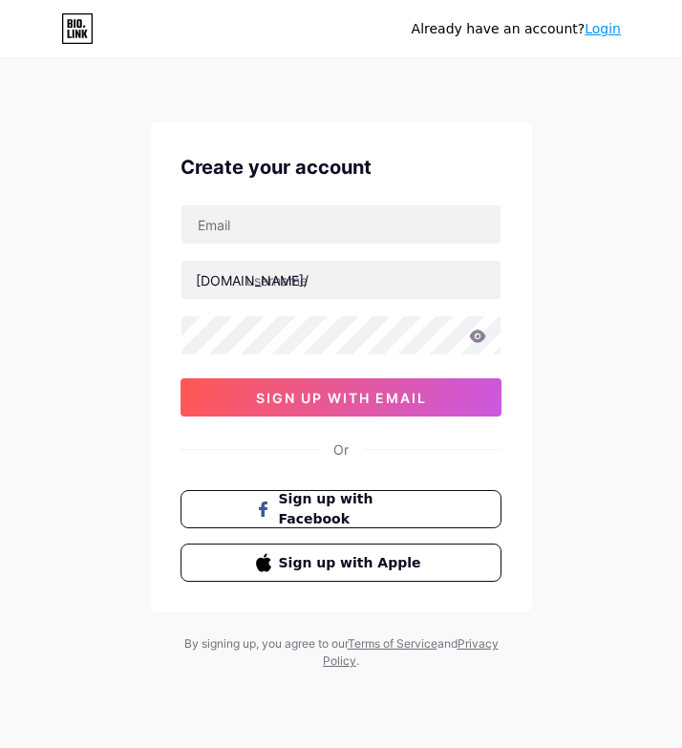
click at [591, 120] on div "Already have an account? Login Create your account bio.link/ sign up with email…" at bounding box center [341, 365] width 682 height 731
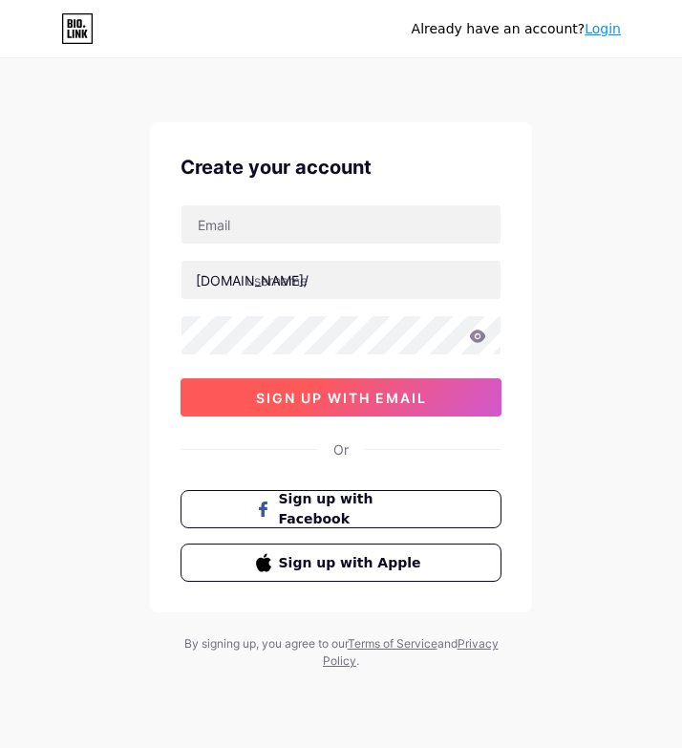
click at [351, 398] on span "sign up with email" at bounding box center [341, 398] width 171 height 16
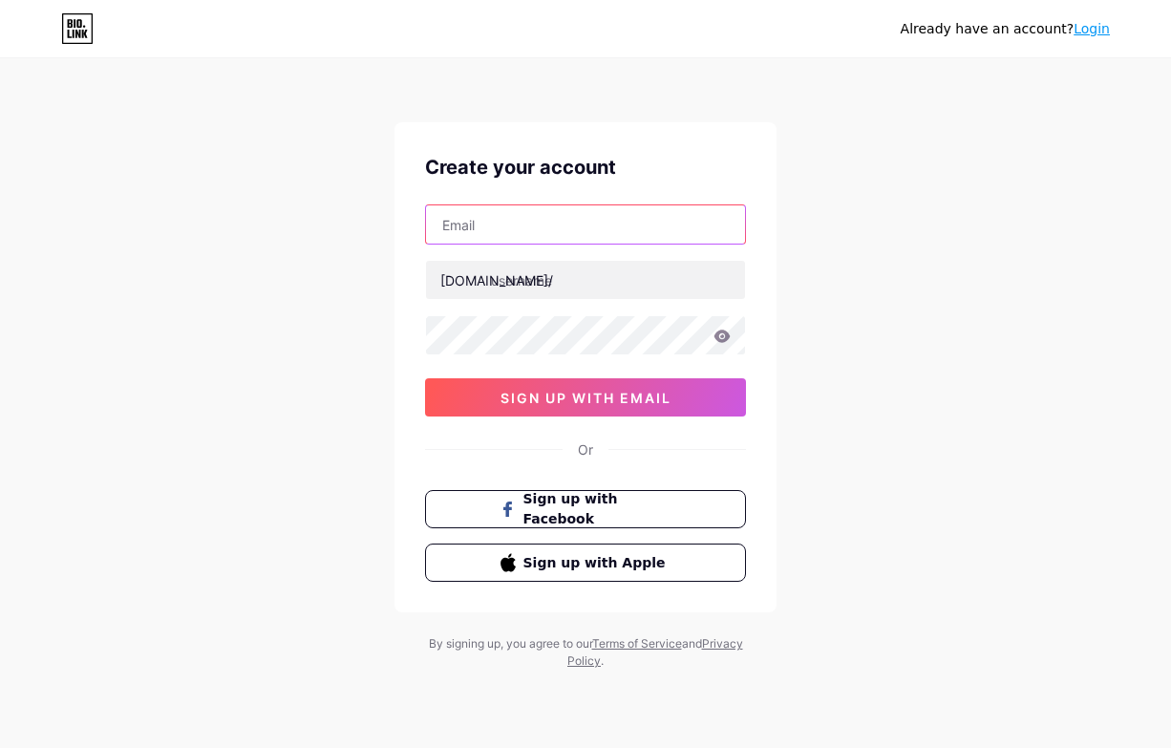
click at [505, 208] on input "text" at bounding box center [585, 224] width 319 height 38
drag, startPoint x: 626, startPoint y: 225, endPoint x: 729, endPoint y: 268, distance: 111.4
click at [630, 226] on input "vanphamthengoc2k2@gmail,com" at bounding box center [585, 224] width 319 height 38
click at [628, 227] on input "vanphamthengoc2k2@gmail,com" at bounding box center [585, 224] width 319 height 38
type input "[EMAIL_ADDRESS][DOMAIN_NAME]"
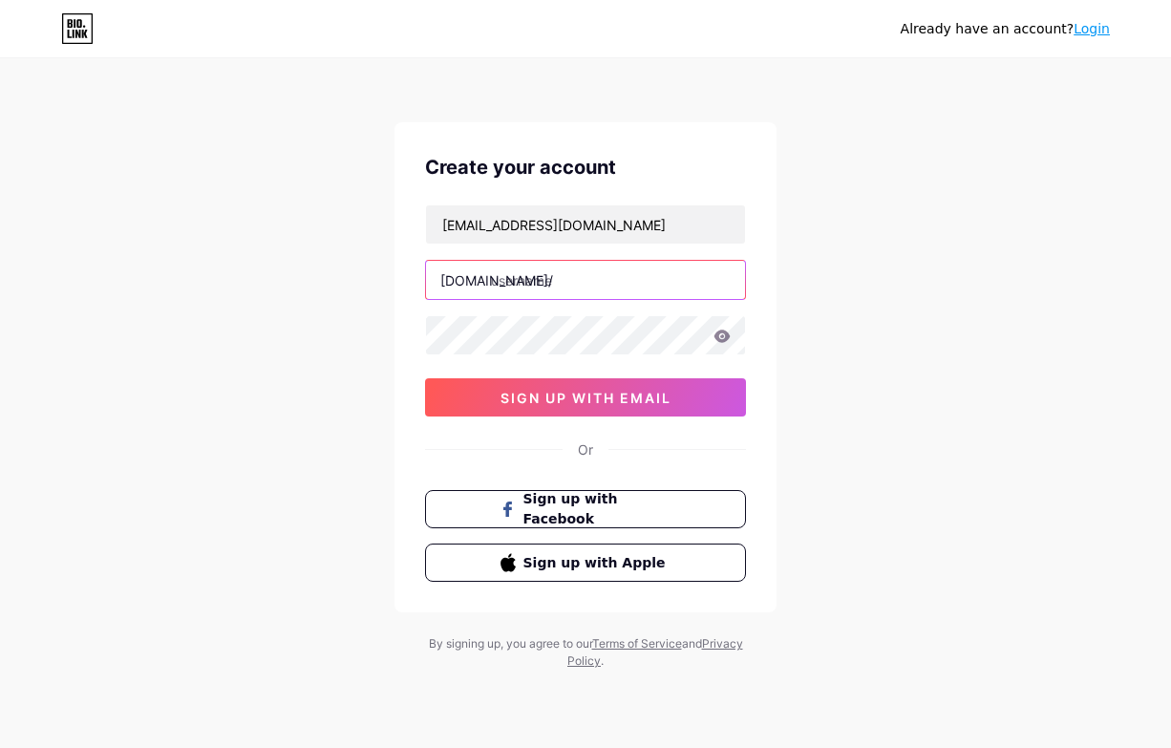
click at [554, 282] on input "text" at bounding box center [585, 280] width 319 height 38
paste input "007official47"
type input "007official47"
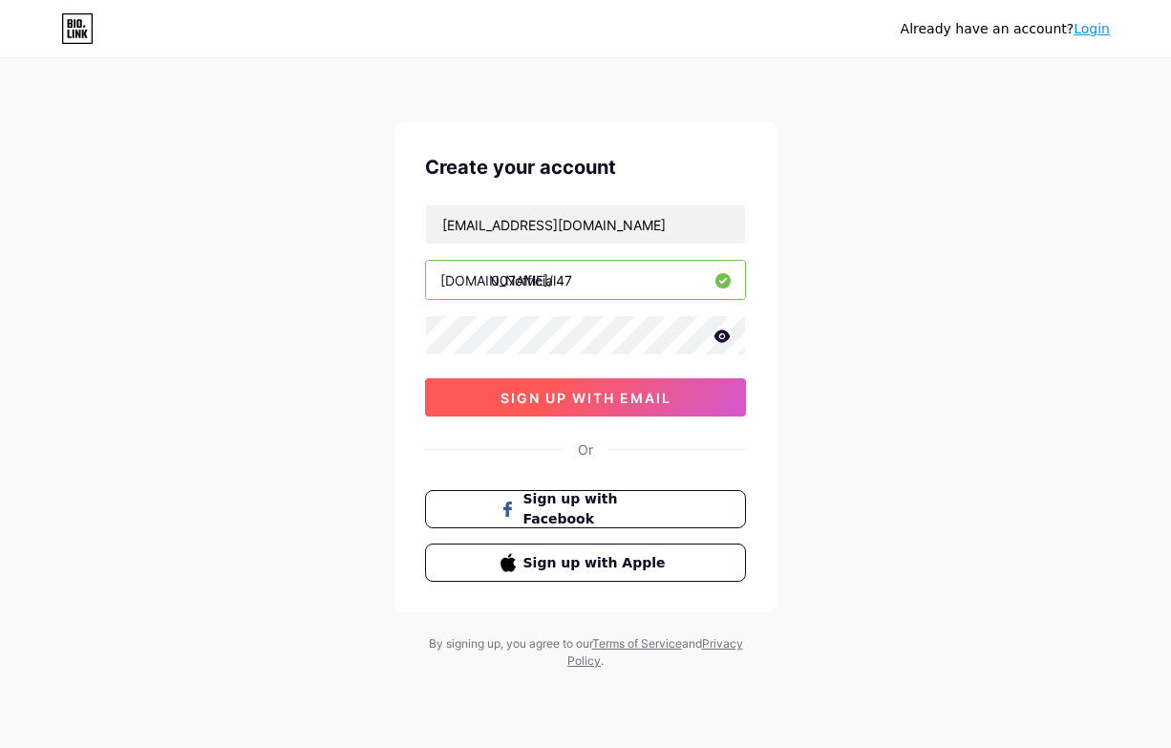
click at [588, 398] on span "sign up with email" at bounding box center [586, 398] width 171 height 16
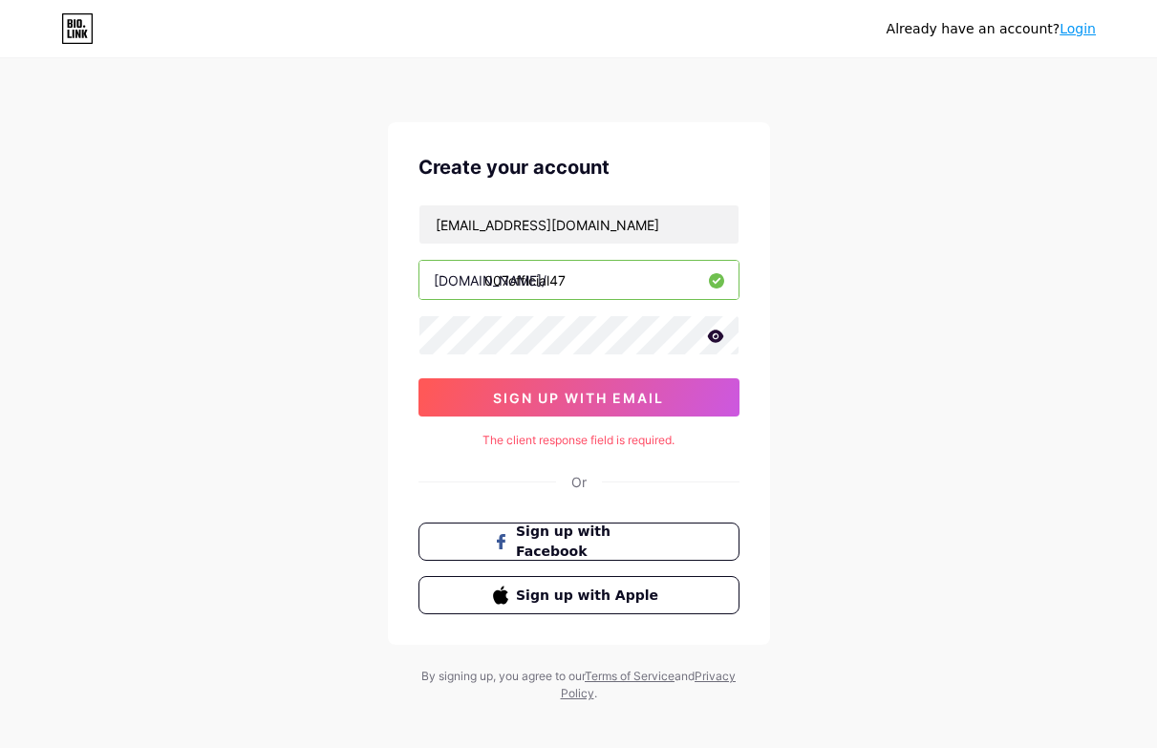
click at [889, 365] on div "Already have an account? Login Create your account vanphamthengoc2k2@gmail.com …" at bounding box center [578, 381] width 1157 height 763
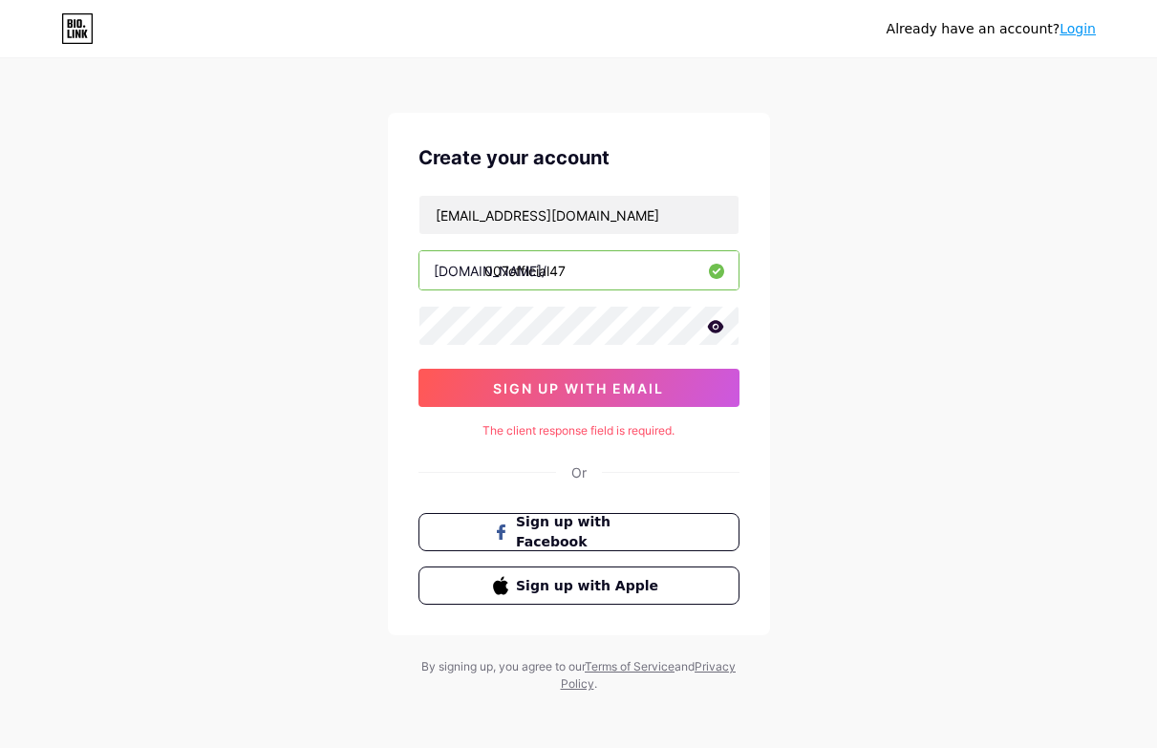
scroll to position [15, 0]
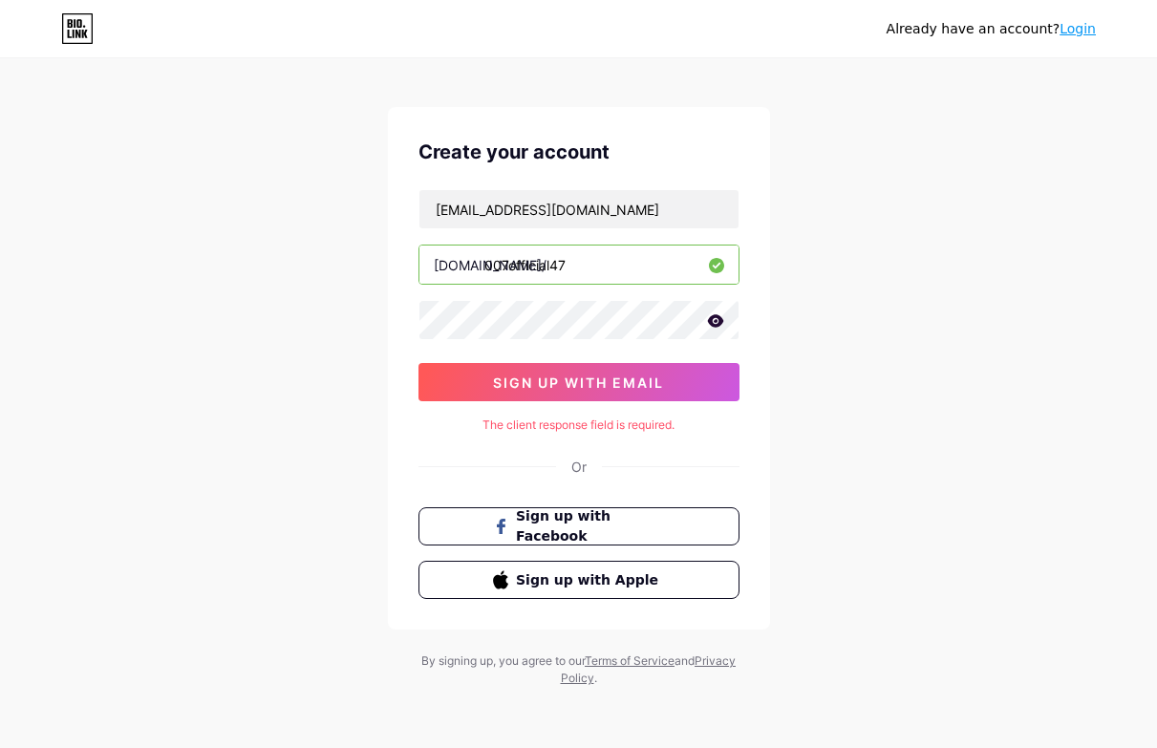
click at [944, 452] on div "Already have an account? Login Create your account vanphamthengoc2k2@gmail.com …" at bounding box center [578, 366] width 1157 height 763
click at [1083, 32] on link "Login" at bounding box center [1078, 28] width 36 height 15
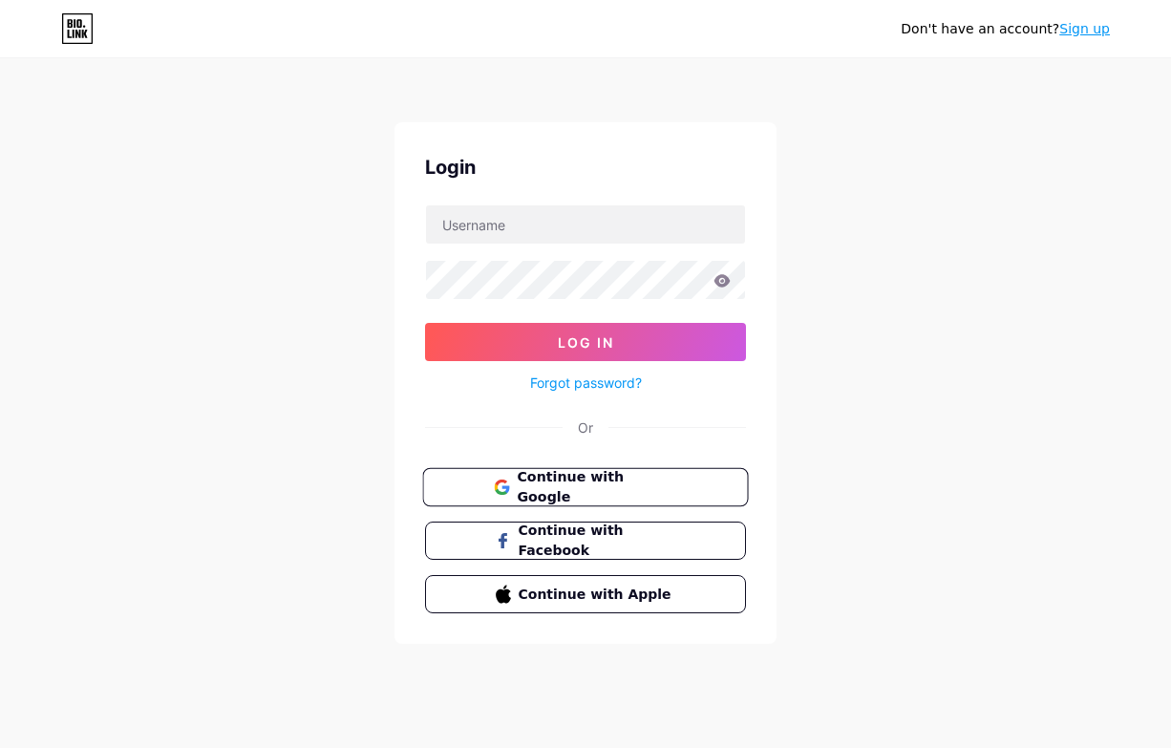
click at [591, 476] on span "Continue with Google" at bounding box center [597, 487] width 160 height 41
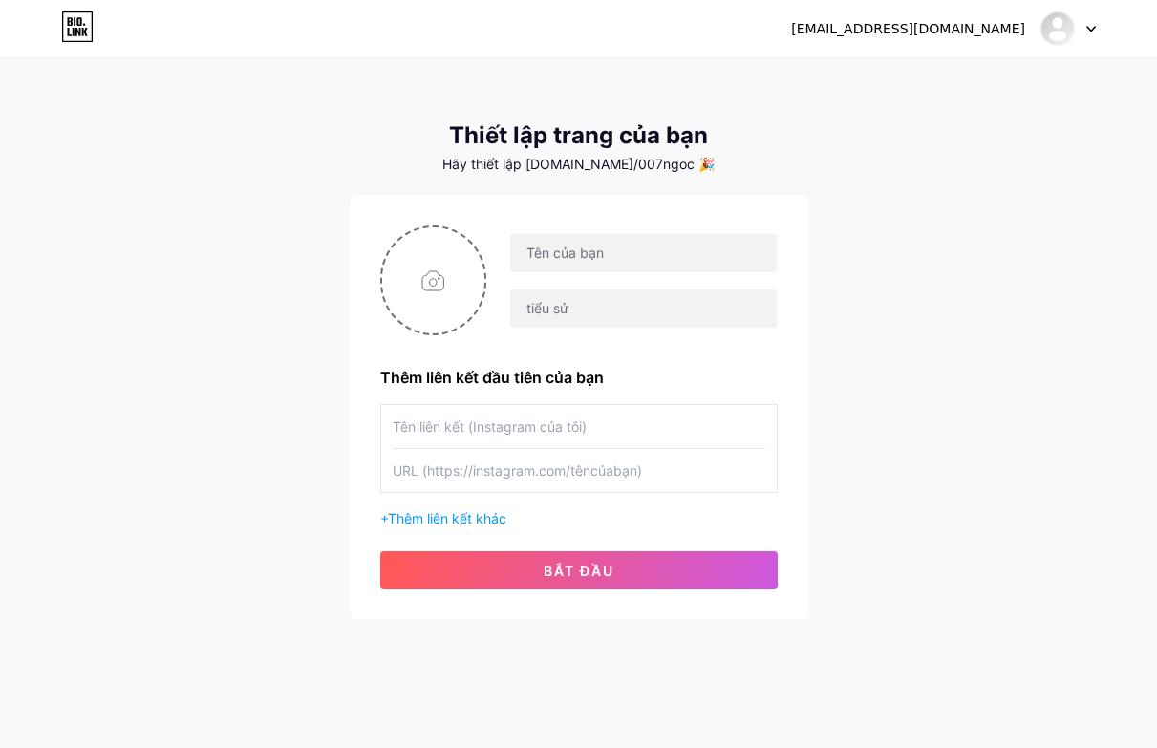
click at [194, 172] on div "[EMAIL_ADDRESS][DOMAIN_NAME] Bảng điều khiển Đăng xuất Thiết lập trang của bạn …" at bounding box center [578, 340] width 1157 height 681
click at [569, 265] on input "text" at bounding box center [643, 253] width 266 height 38
paste input "007official47"
type input "007official47"
click at [435, 514] on font "Thêm liên kết khác" at bounding box center [447, 518] width 118 height 16
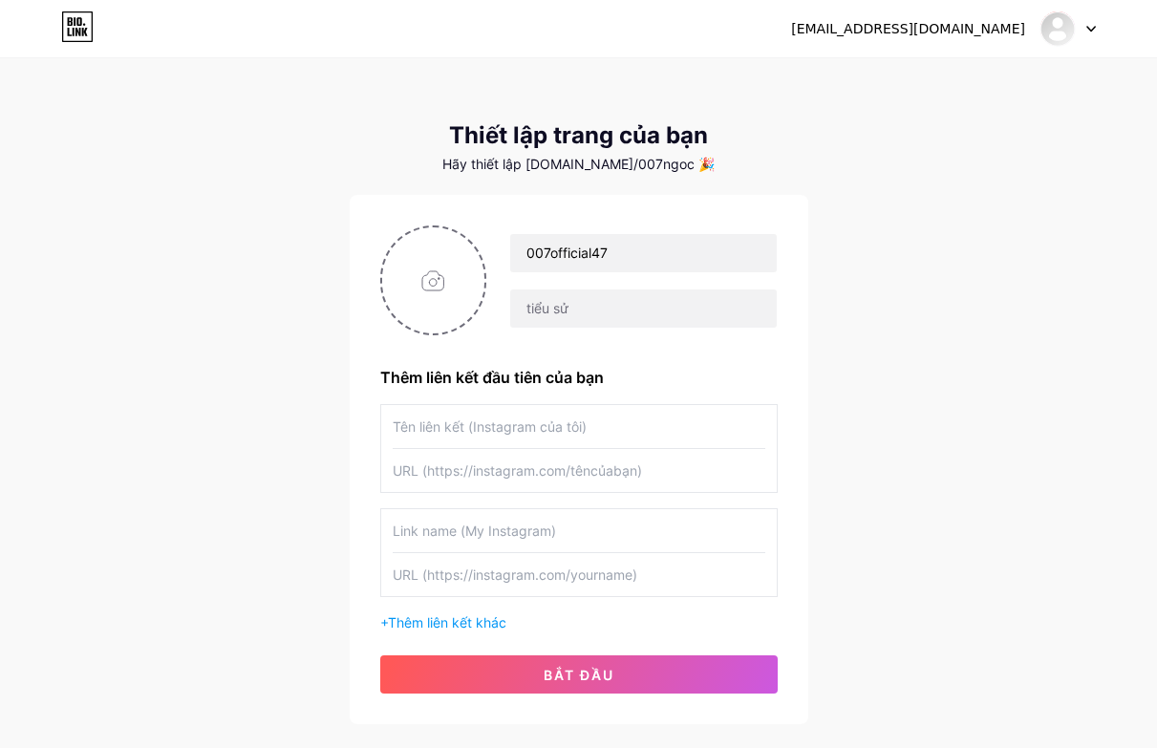
click at [442, 474] on input "text" at bounding box center [579, 470] width 373 height 43
paste input "[URL][DOMAIN_NAME]"
type input "[URL][DOMAIN_NAME]"
click at [442, 440] on input "text" at bounding box center [579, 426] width 373 height 43
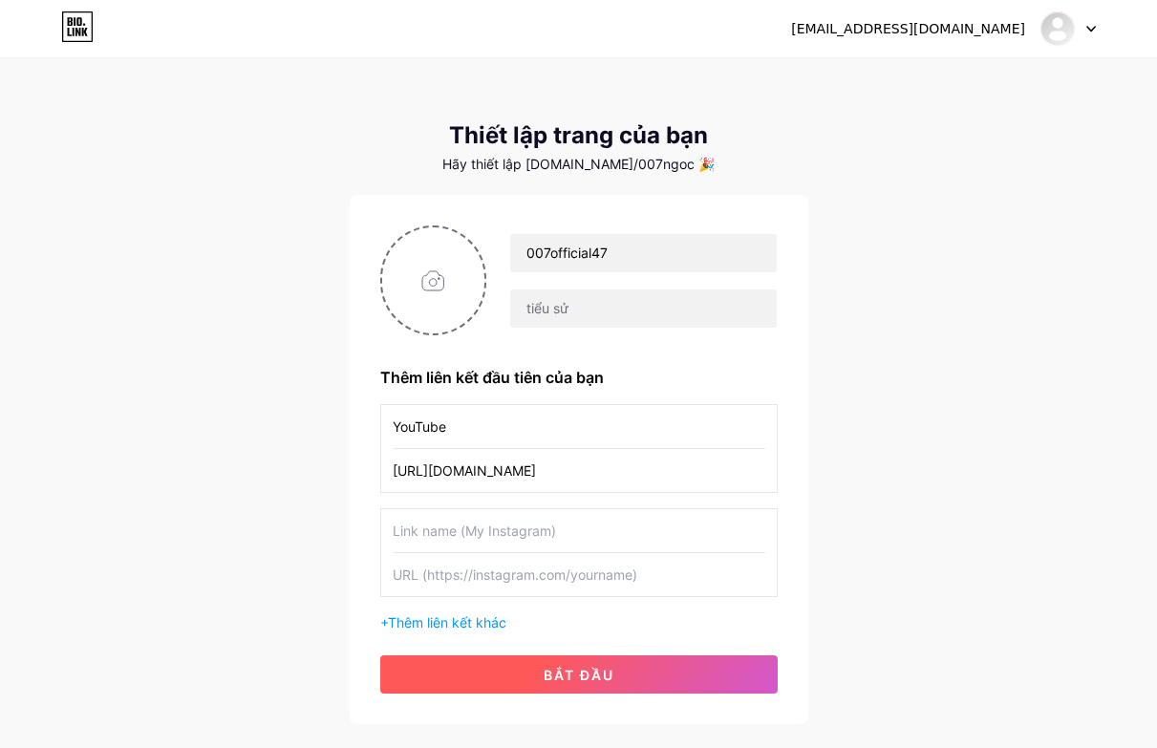
type input "YouTube"
click at [573, 670] on font "bắt đầu" at bounding box center [579, 675] width 71 height 16
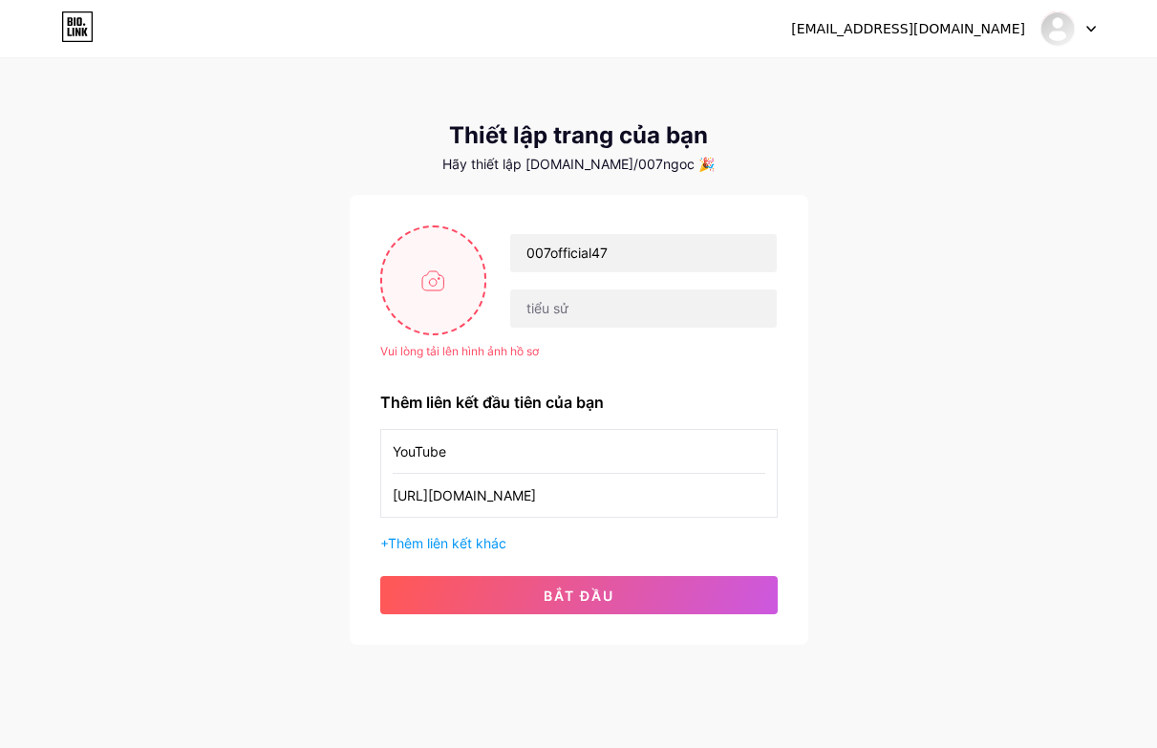
click at [439, 287] on input "file" at bounding box center [433, 280] width 103 height 106
click at [456, 270] on input "file" at bounding box center [433, 280] width 103 height 106
type input "C:\fakepath\channels4_profile.jpg"
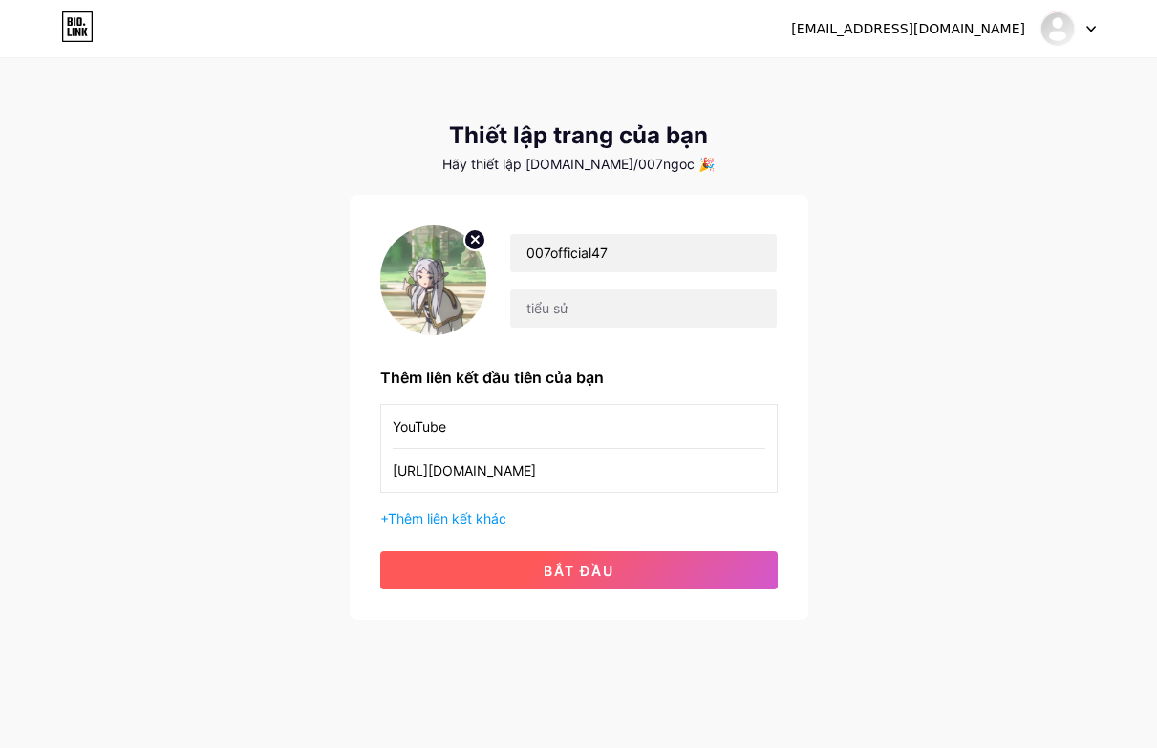
click at [591, 572] on font "bắt đầu" at bounding box center [579, 571] width 71 height 16
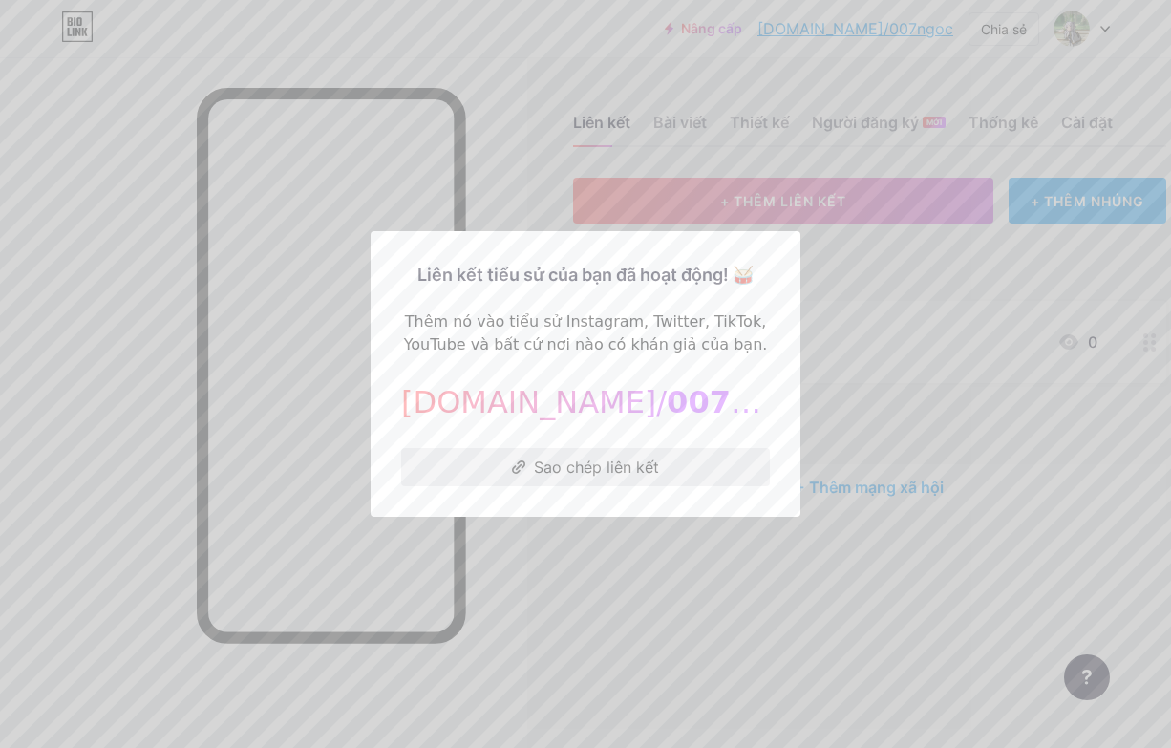
click at [562, 467] on font "Sao chép liên kết" at bounding box center [596, 467] width 125 height 19
click at [554, 466] on font "Sao chép liên kết" at bounding box center [596, 467] width 125 height 19
click at [655, 558] on div at bounding box center [585, 374] width 1171 height 748
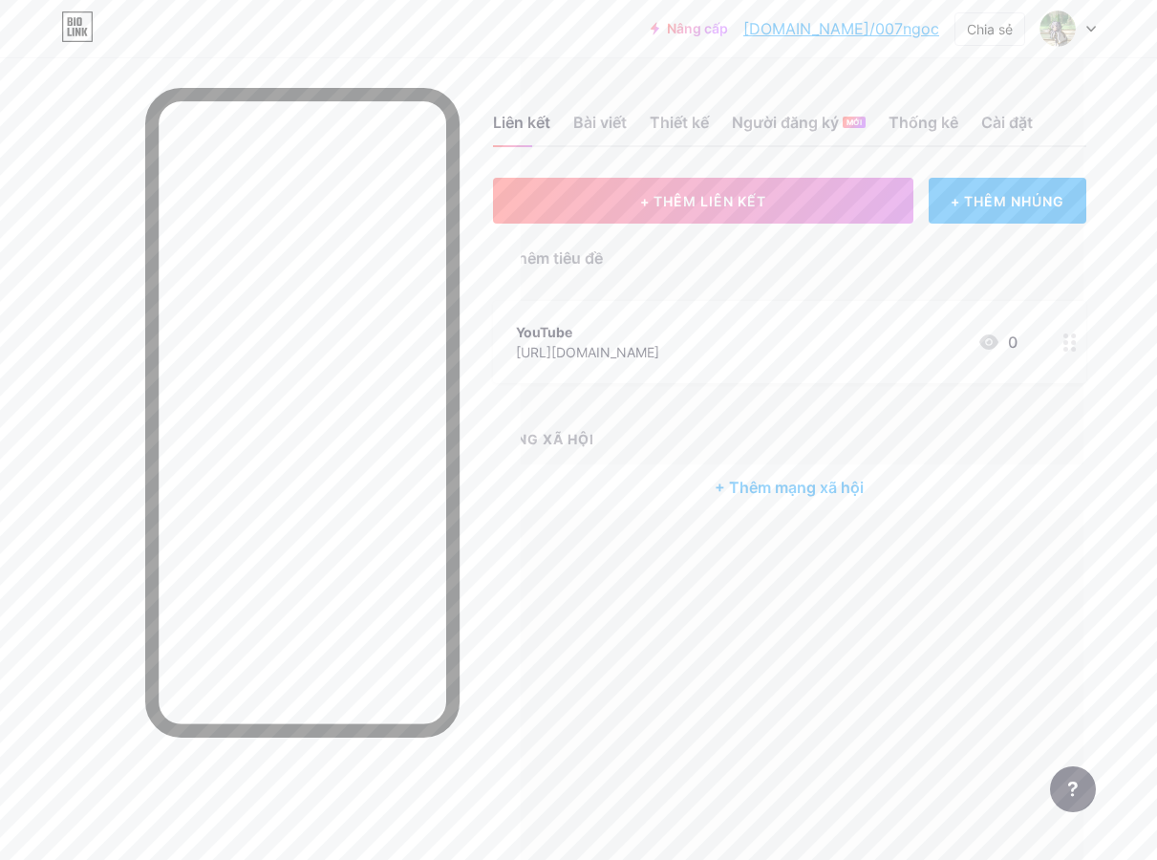
scroll to position [14, 90]
click at [980, 193] on font "+ THÊM NHÚNG" at bounding box center [998, 201] width 114 height 16
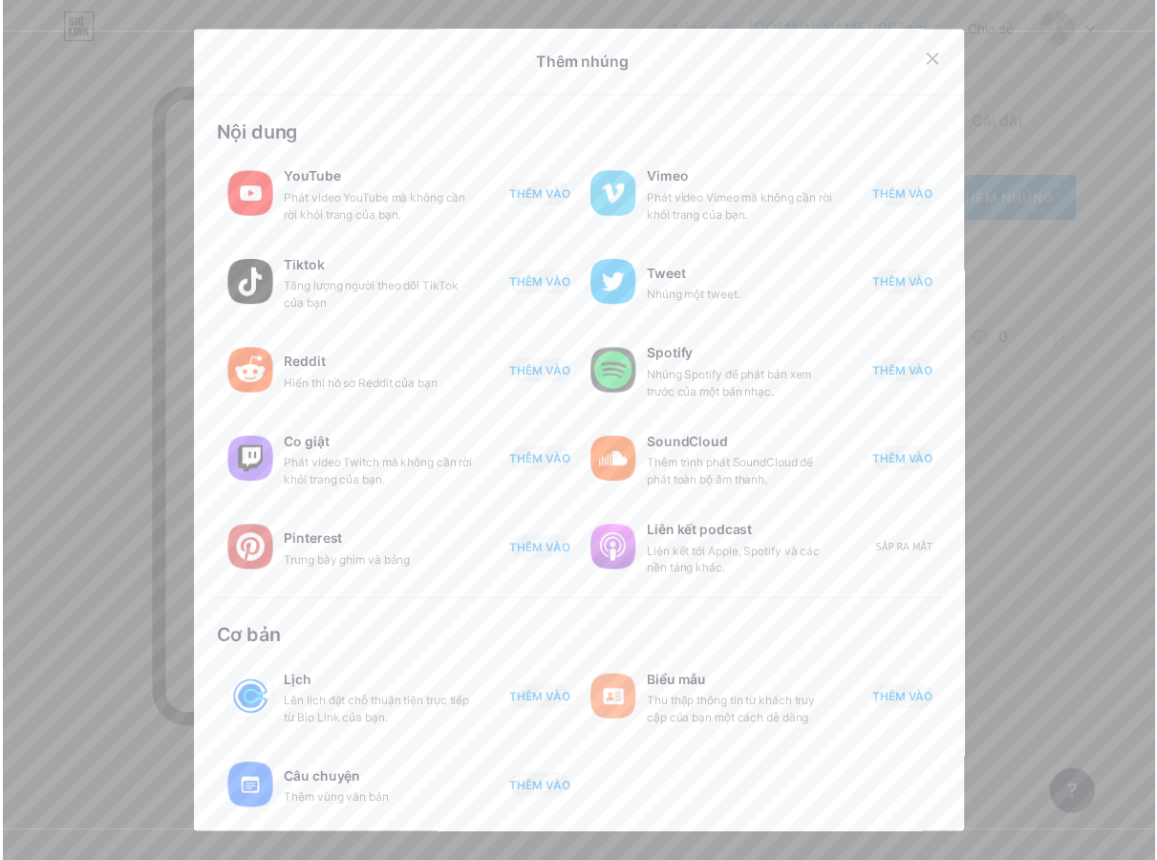
scroll to position [0, 0]
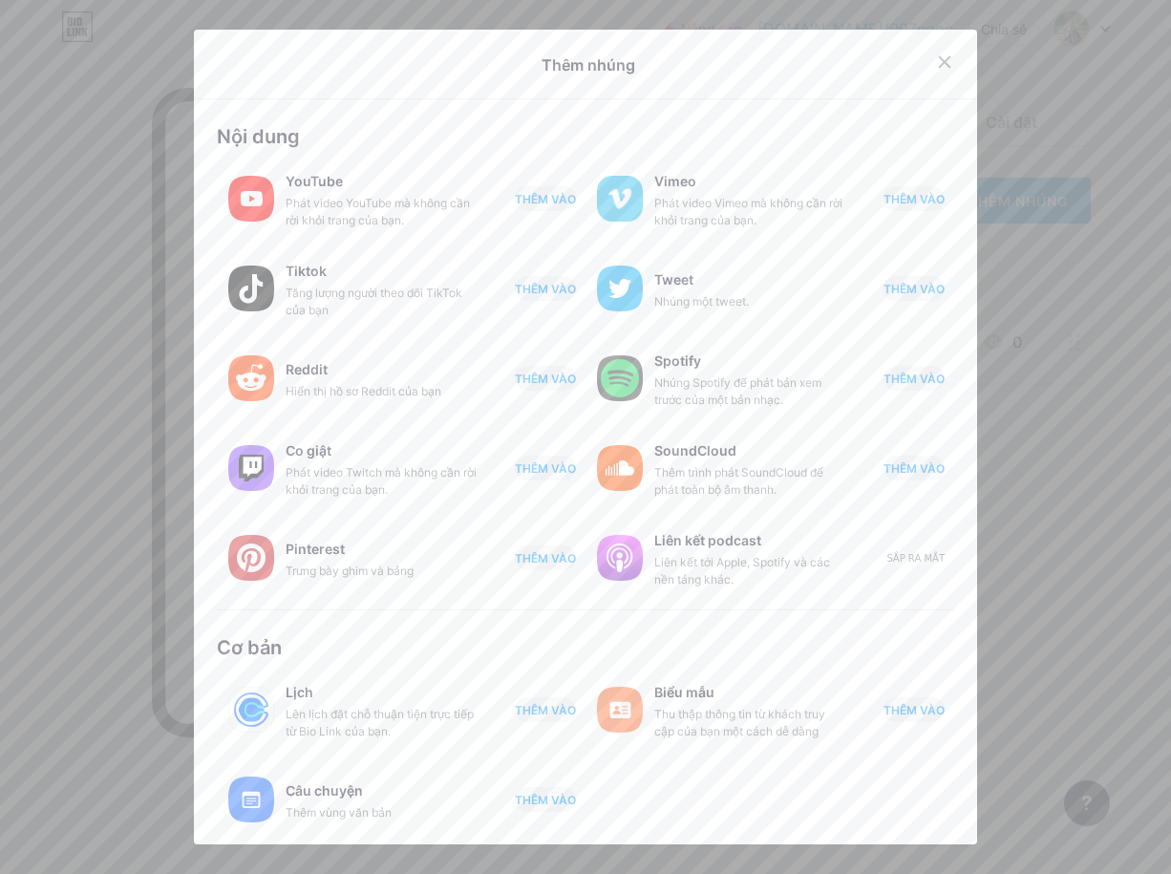
click at [998, 316] on div at bounding box center [585, 437] width 1171 height 874
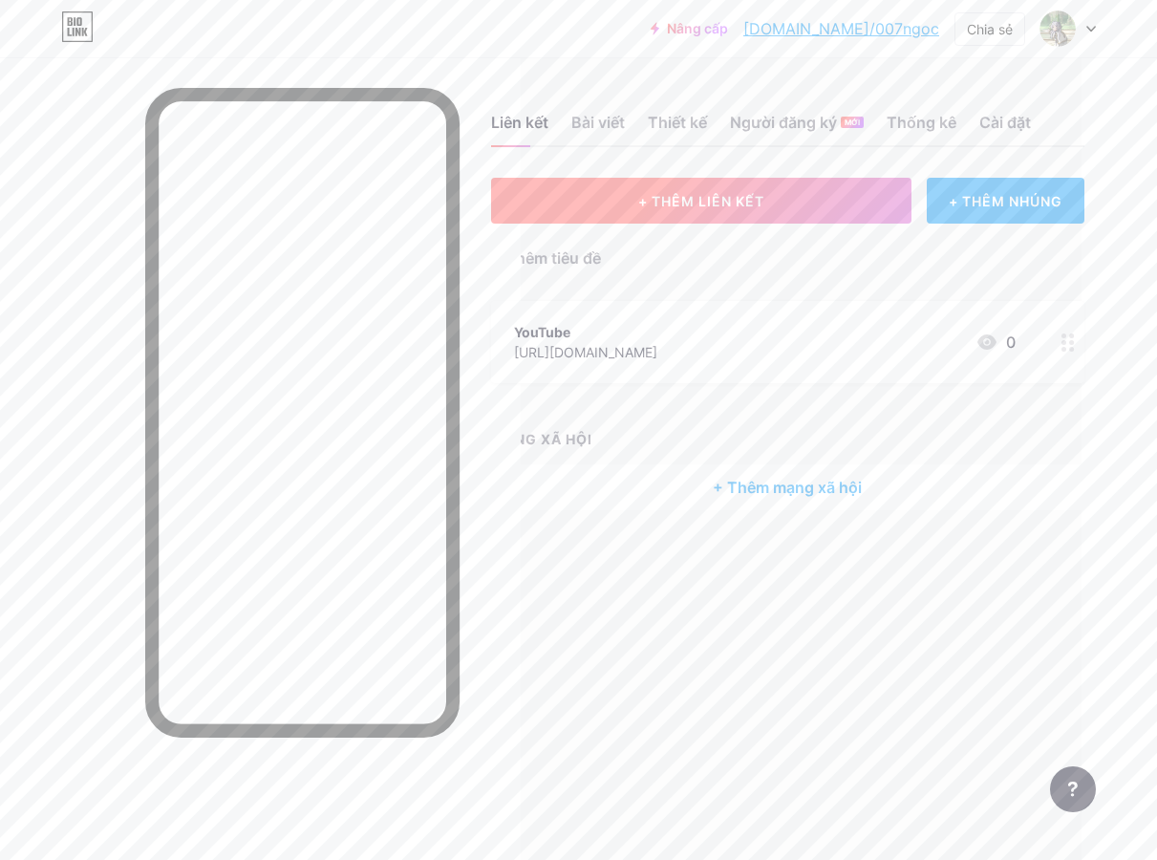
click at [733, 205] on font "+ THÊM LIÊN KẾT" at bounding box center [701, 201] width 126 height 16
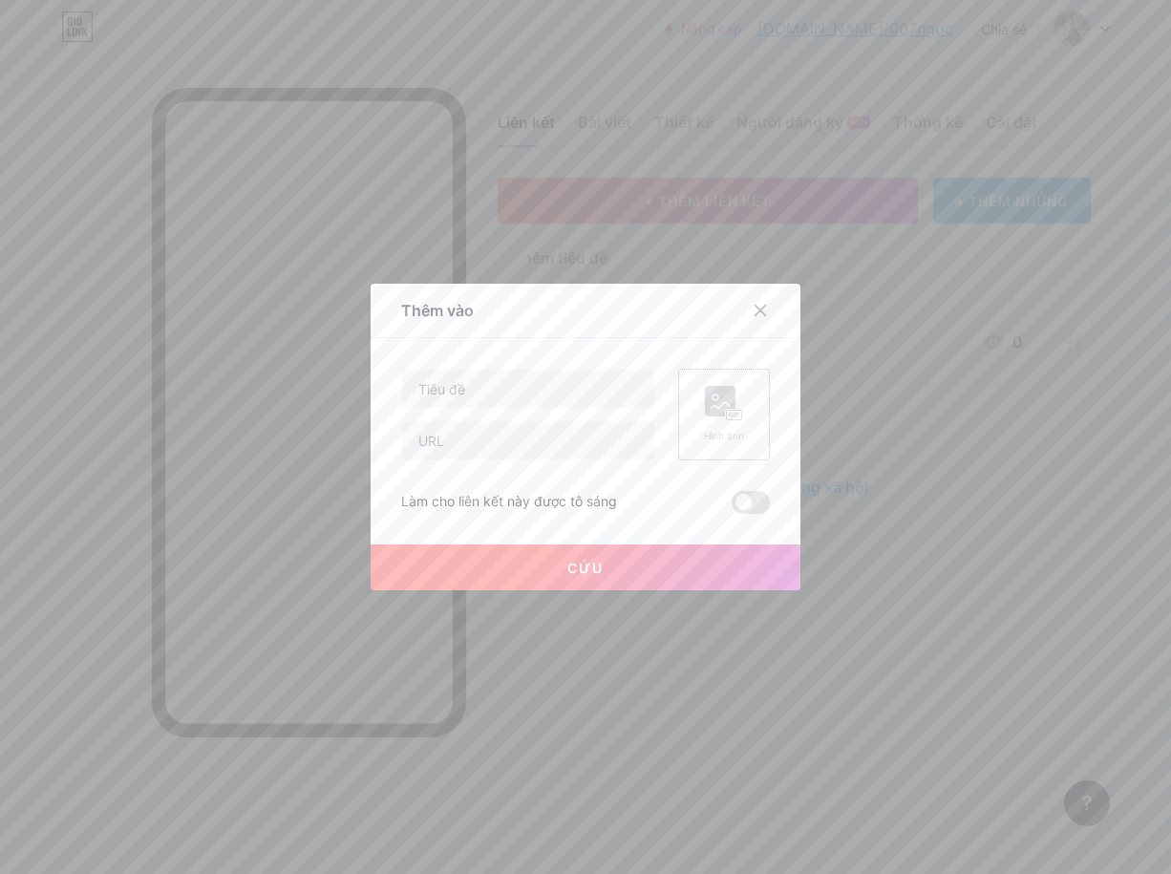
click at [710, 418] on icon at bounding box center [724, 403] width 38 height 35
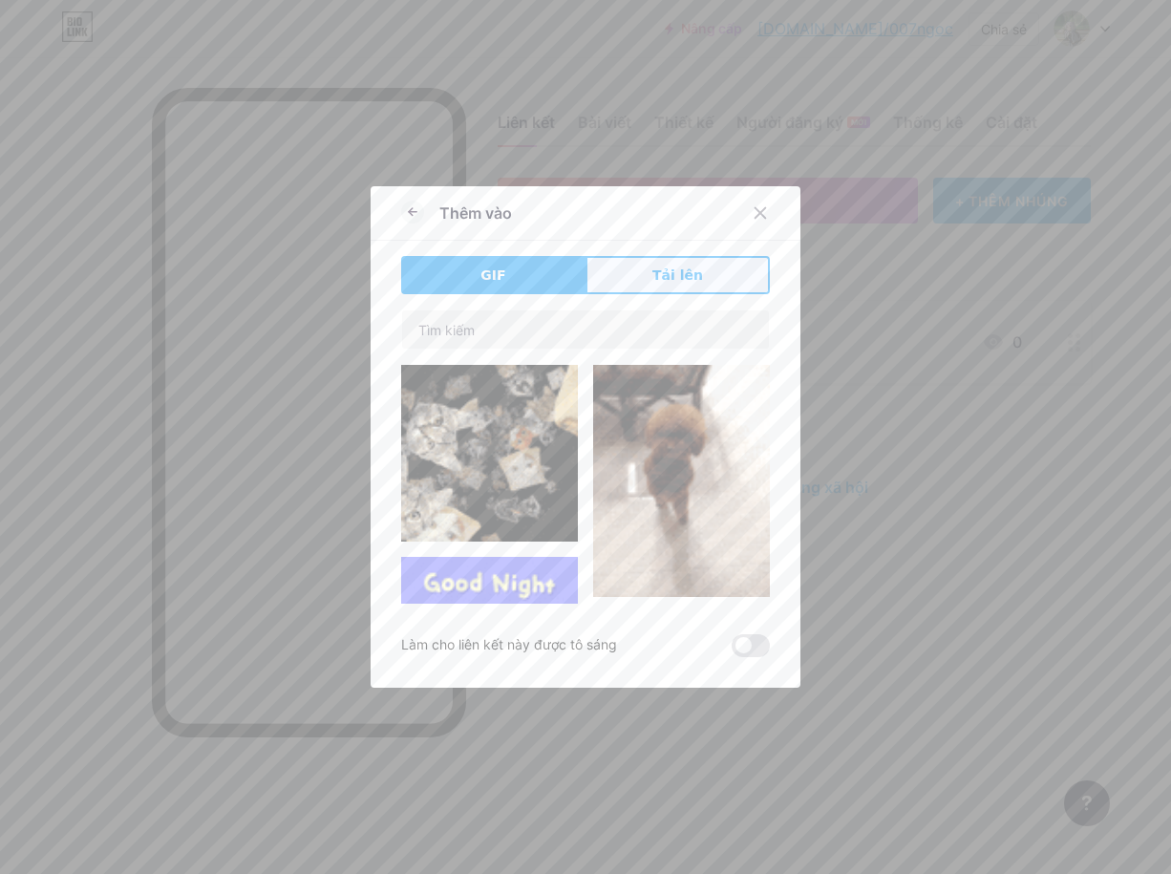
click at [691, 273] on font "Tải lên" at bounding box center [678, 275] width 51 height 15
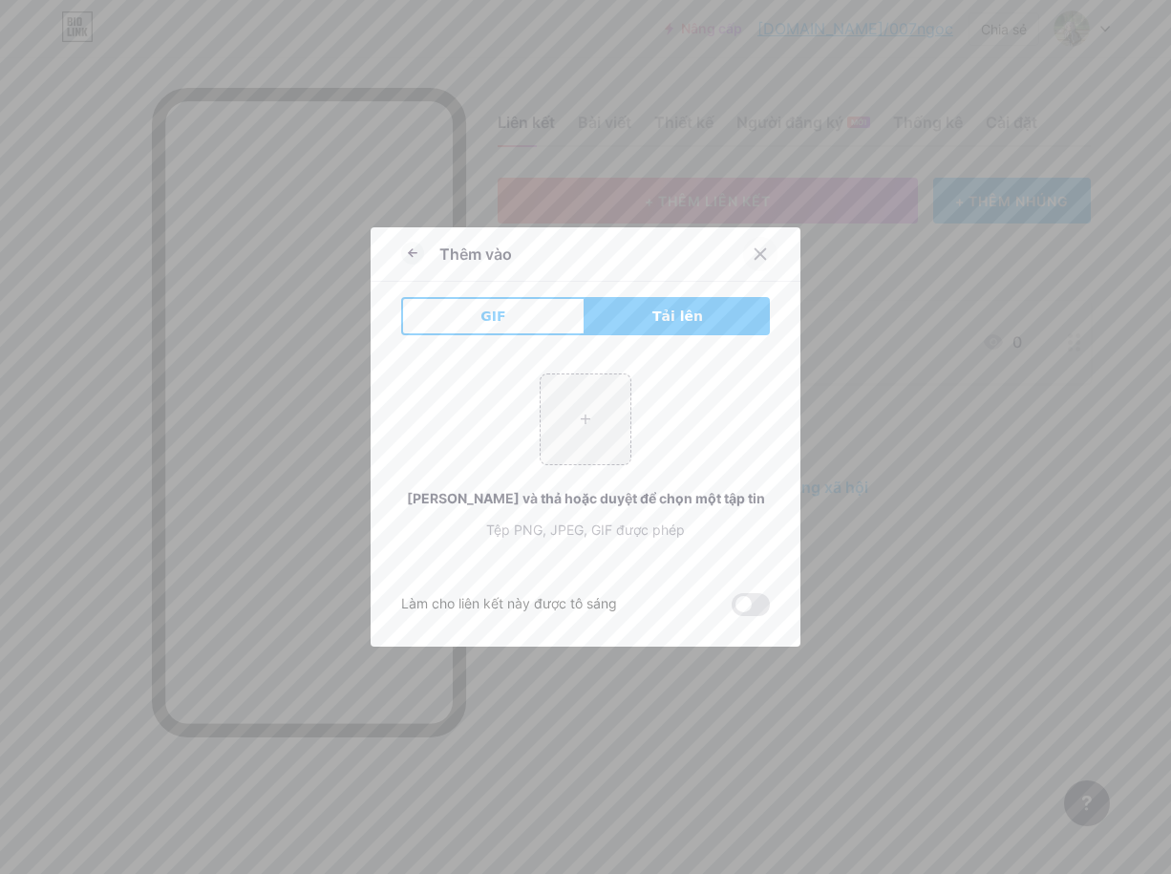
click at [758, 260] on icon at bounding box center [760, 254] width 15 height 15
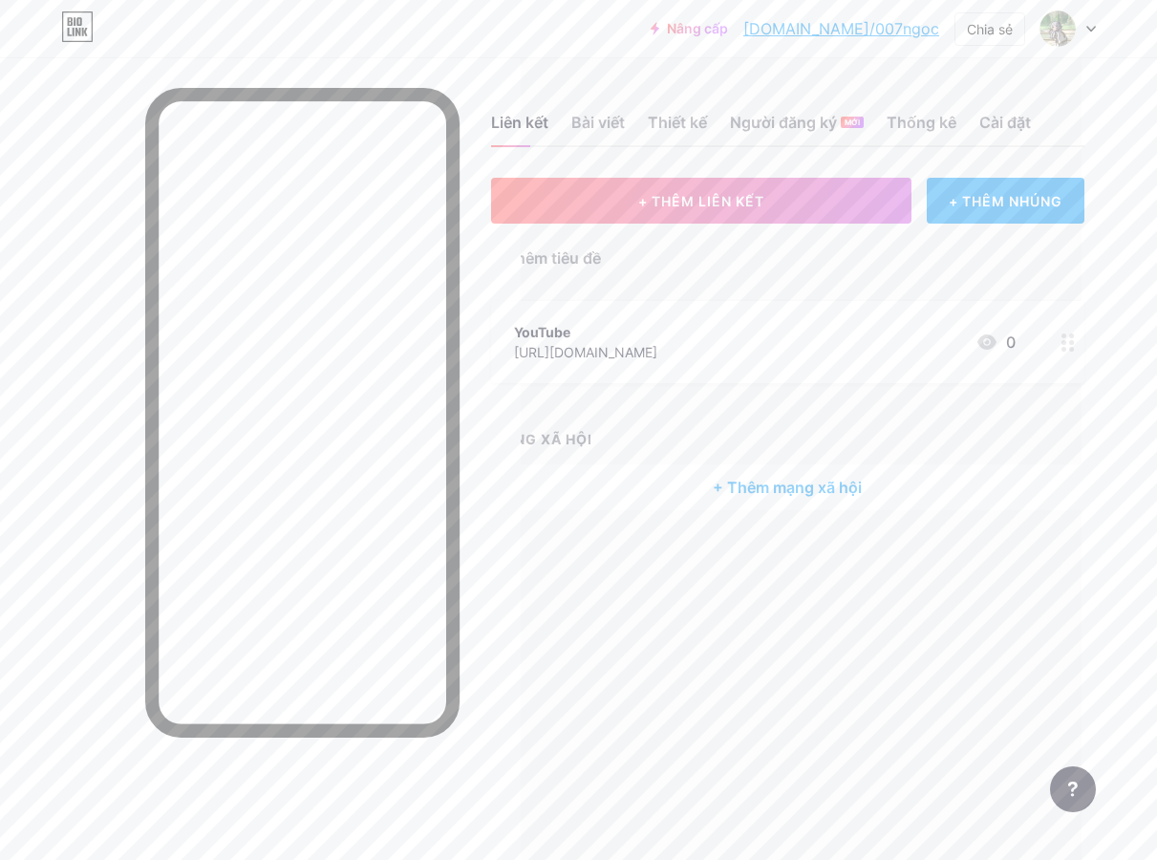
click at [1092, 29] on icon at bounding box center [1091, 29] width 8 height 5
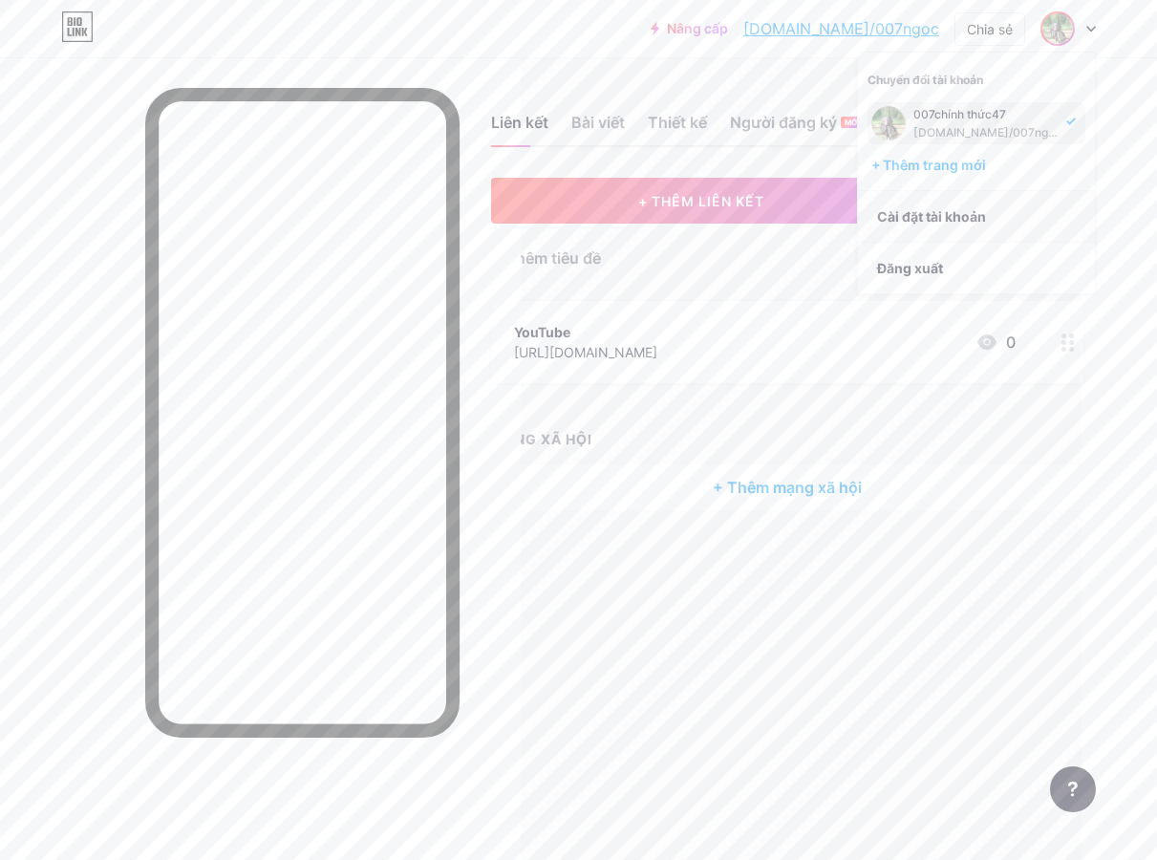
click at [939, 228] on link "Cài đặt tài khoản" at bounding box center [976, 217] width 237 height 52
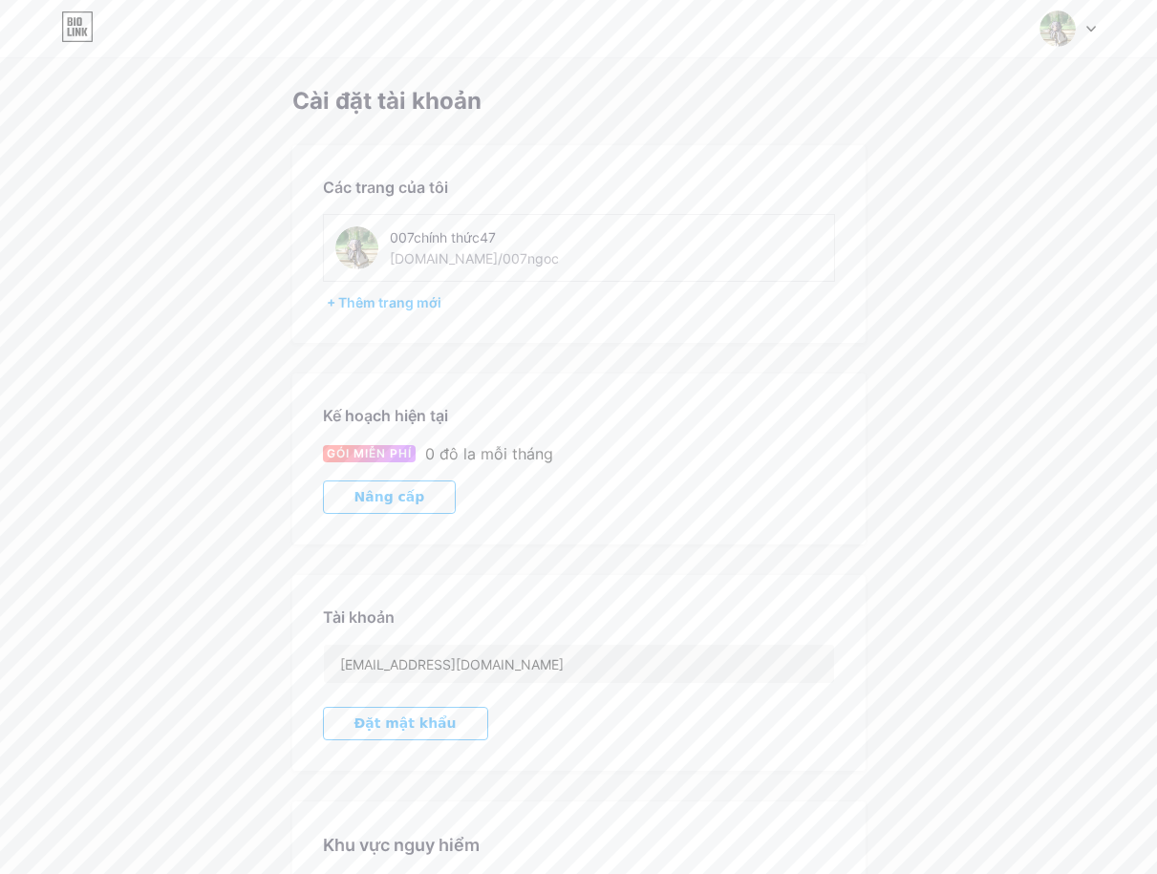
click at [511, 260] on div "007chính thức47 [DOMAIN_NAME]/007ngoc" at bounding box center [525, 247] width 270 height 43
click at [594, 251] on div "007official47 [DOMAIN_NAME]/007ngoc" at bounding box center [497, 247] width 325 height 43
click at [465, 251] on div "[DOMAIN_NAME]/007ngoc" at bounding box center [474, 258] width 169 height 20
click at [409, 255] on div "[DOMAIN_NAME]/007ngoc" at bounding box center [474, 258] width 169 height 20
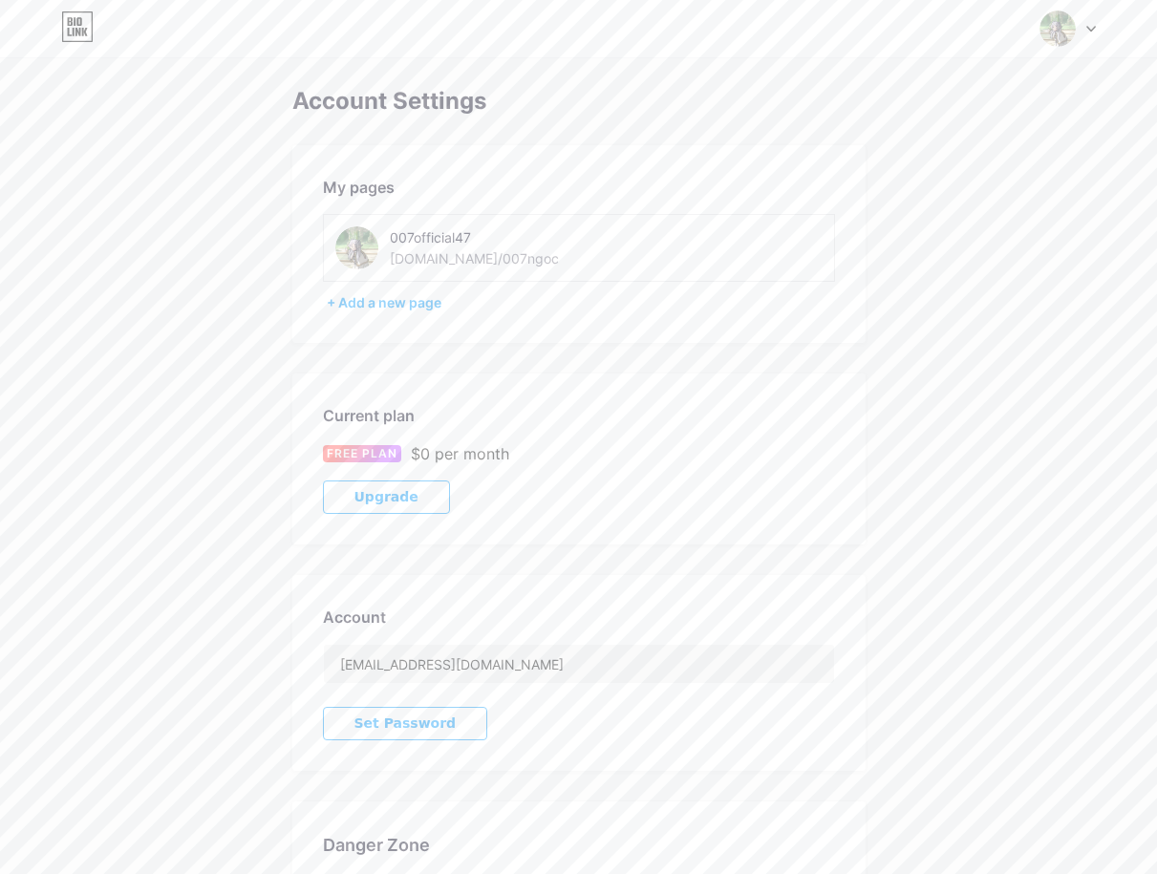
click at [354, 252] on img at bounding box center [356, 247] width 43 height 43
click at [349, 247] on img at bounding box center [356, 247] width 43 height 43
click at [353, 245] on img at bounding box center [356, 247] width 43 height 43
click at [451, 256] on div "[DOMAIN_NAME]/007ngoc" at bounding box center [474, 258] width 169 height 20
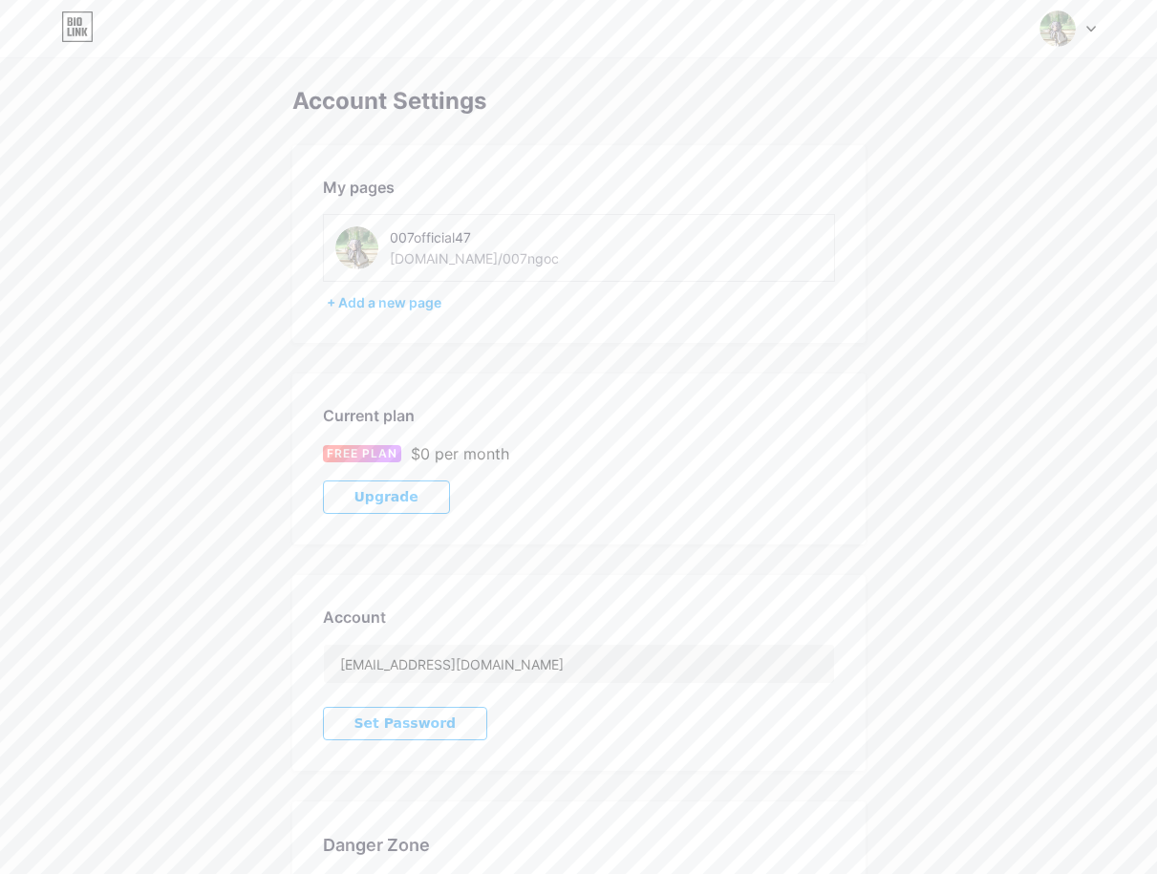
click at [554, 252] on div "007official47 [DOMAIN_NAME]/007ngoc" at bounding box center [515, 247] width 250 height 43
